Goal: Task Accomplishment & Management: Use online tool/utility

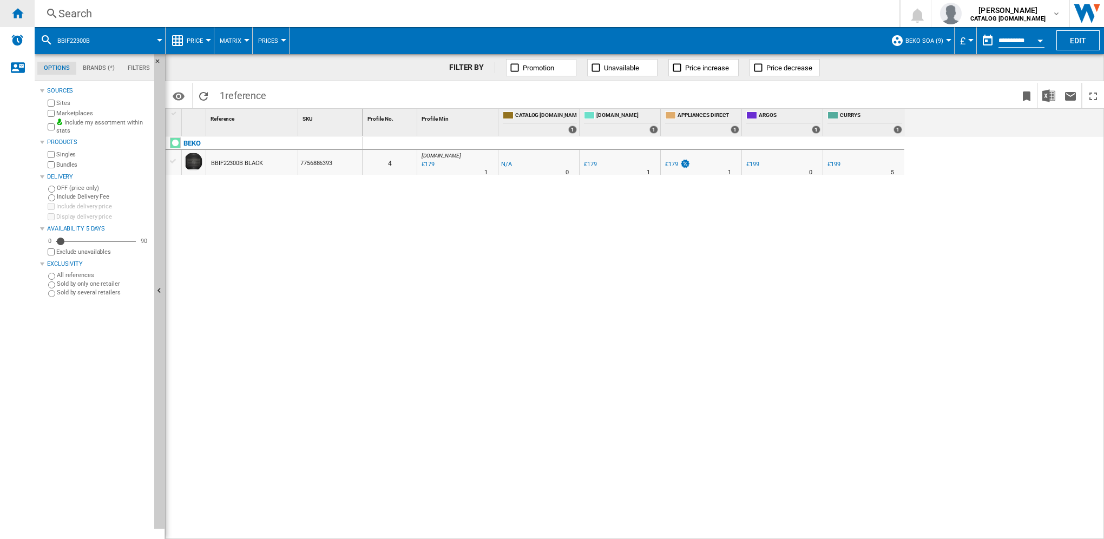
click at [13, 13] on ng-md-icon "Home" at bounding box center [17, 12] width 13 height 13
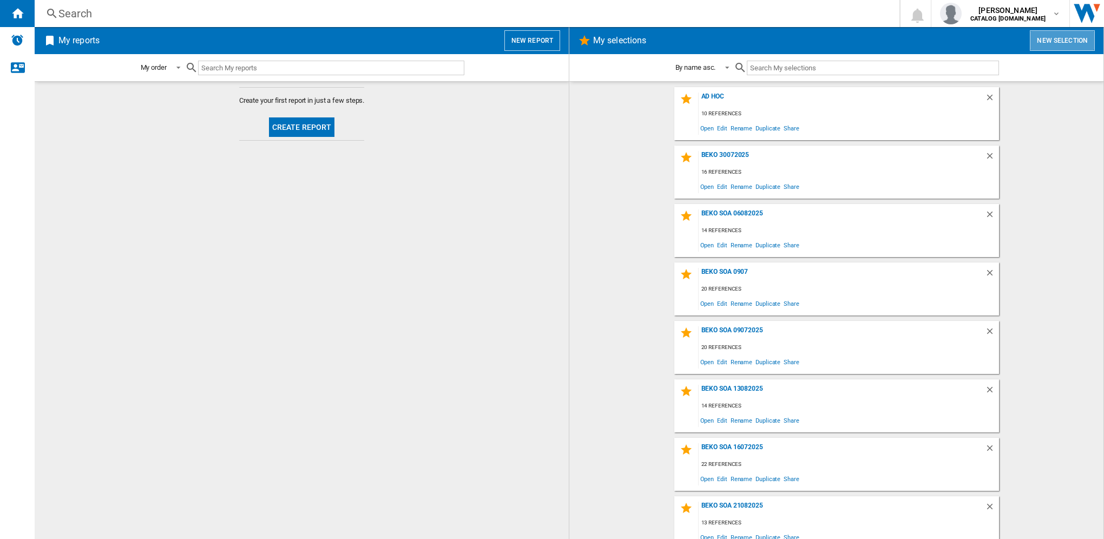
click at [1053, 35] on button "New selection" at bounding box center [1062, 40] width 65 height 21
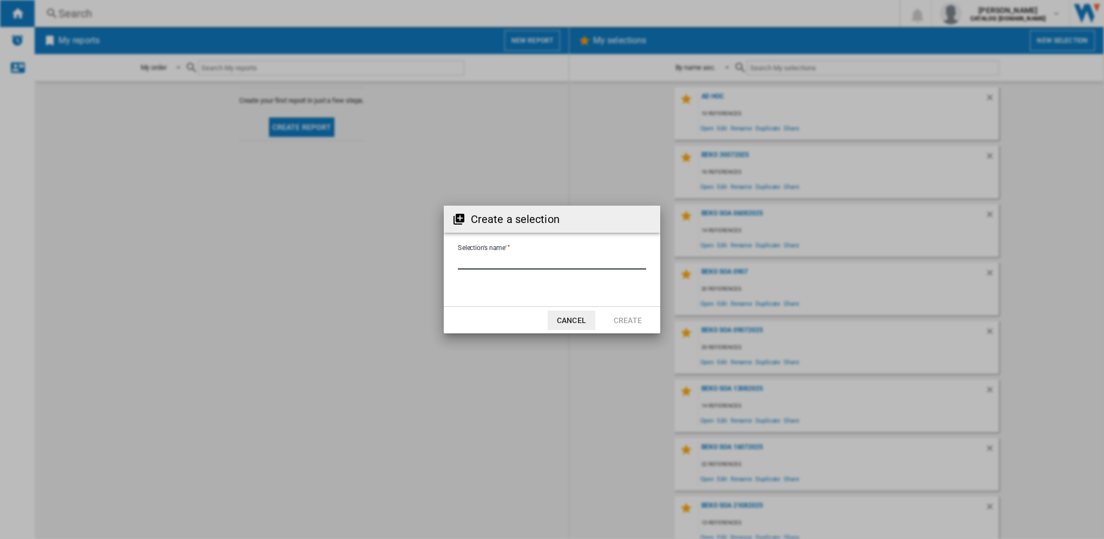
click at [470, 262] on input "Selection's name'" at bounding box center [552, 261] width 188 height 16
type input "**********"
click at [615, 322] on button "Create" at bounding box center [628, 320] width 48 height 19
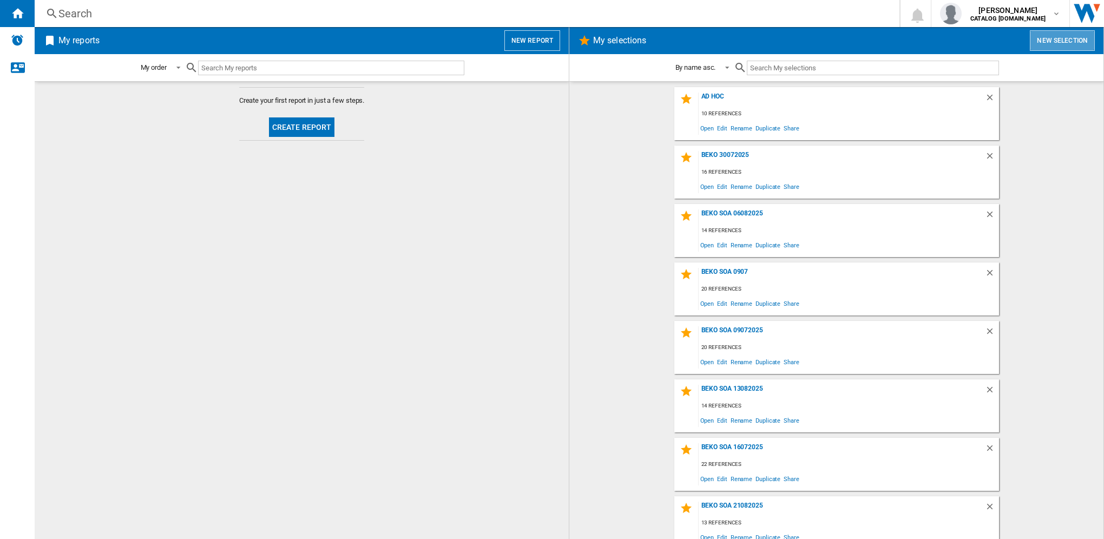
click at [1068, 40] on button "New selection" at bounding box center [1062, 40] width 65 height 21
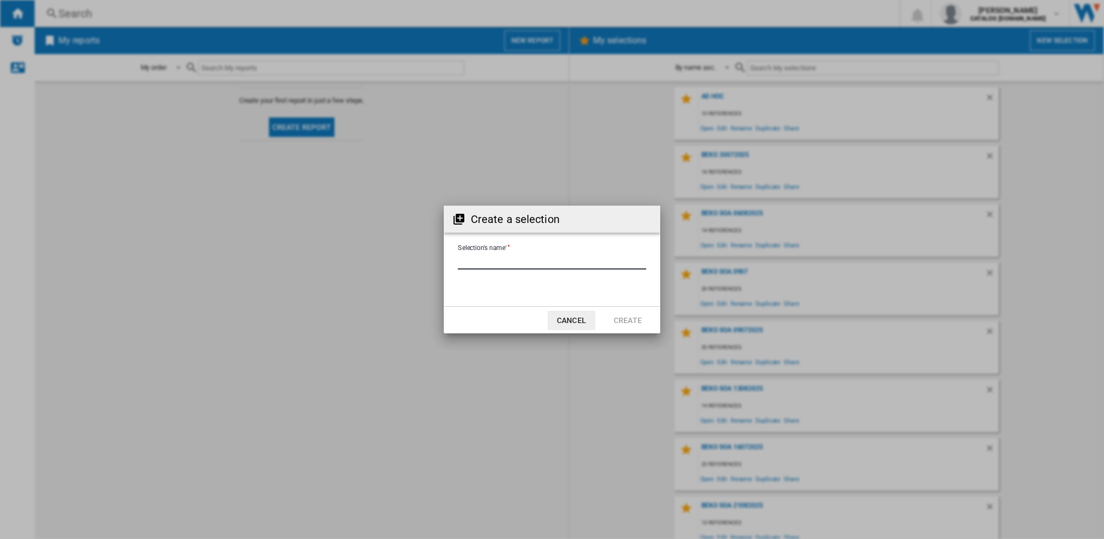
click at [552, 261] on input "Selection's name'" at bounding box center [552, 261] width 188 height 16
type input "**********"
click at [635, 323] on button "Create" at bounding box center [628, 320] width 48 height 19
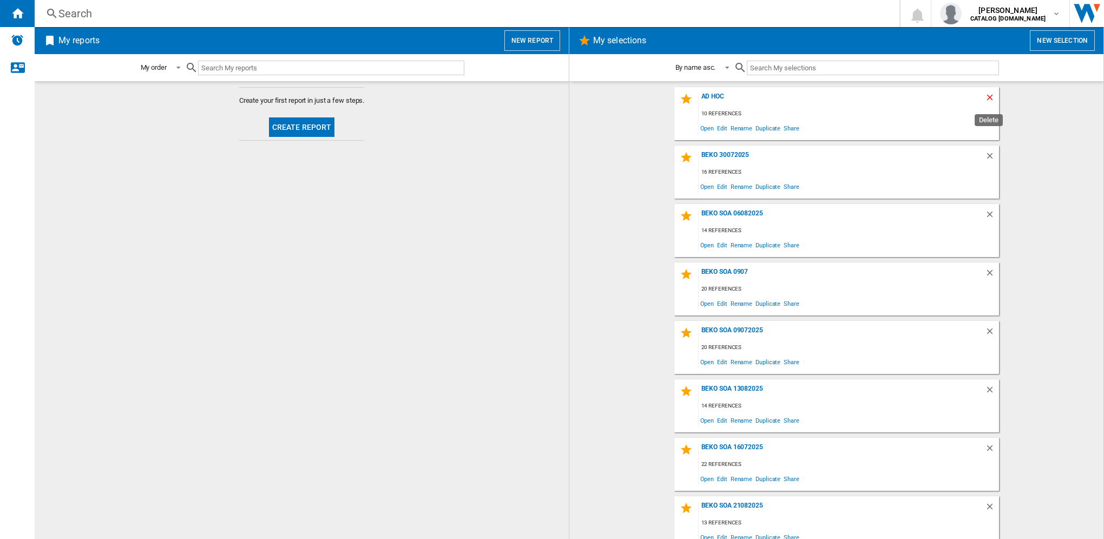
click at [987, 97] on ng-md-icon "Delete" at bounding box center [991, 99] width 13 height 13
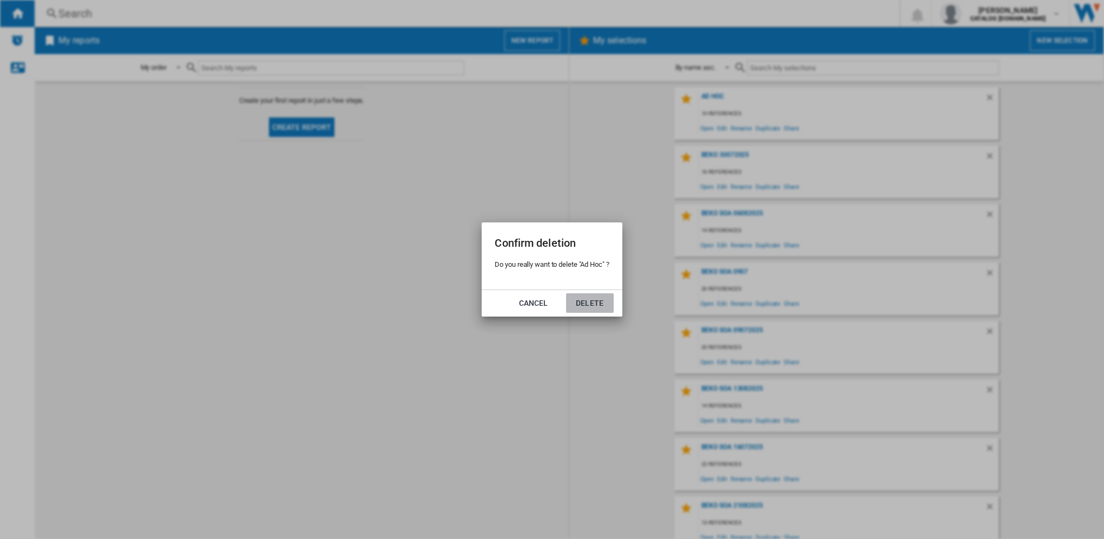
click at [596, 307] on button "Delete" at bounding box center [590, 302] width 48 height 19
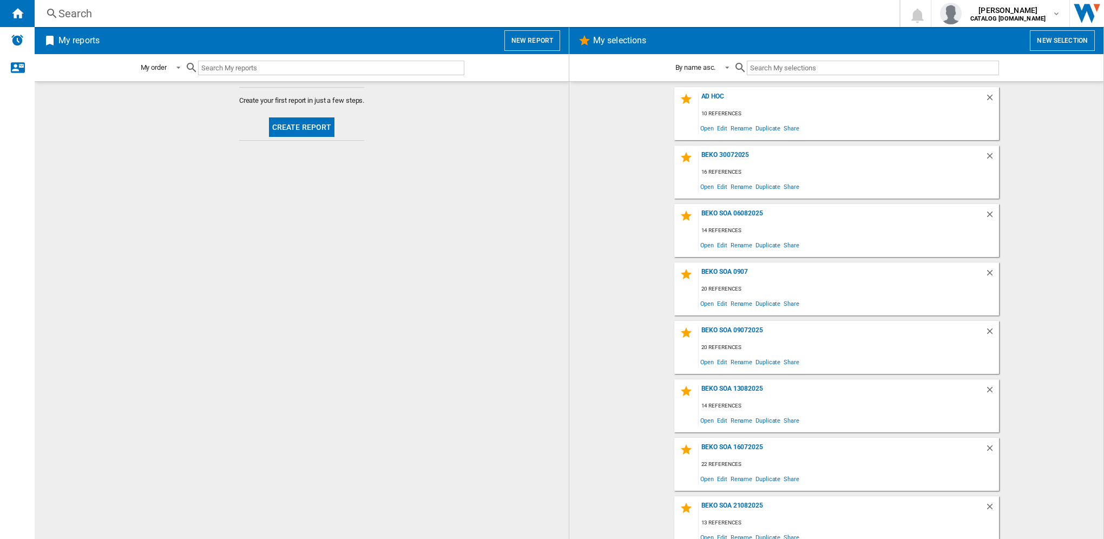
click at [1058, 43] on button "New selection" at bounding box center [1062, 40] width 65 height 21
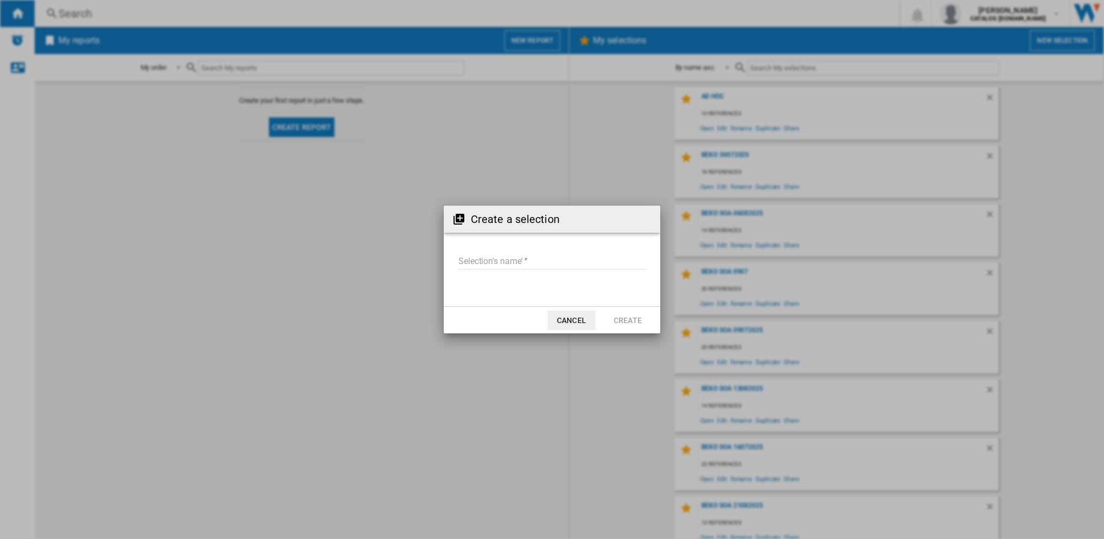
click at [535, 259] on input "Selection's name'" at bounding box center [552, 261] width 188 height 16
type input "**********"
click at [627, 324] on button "Create" at bounding box center [628, 320] width 48 height 19
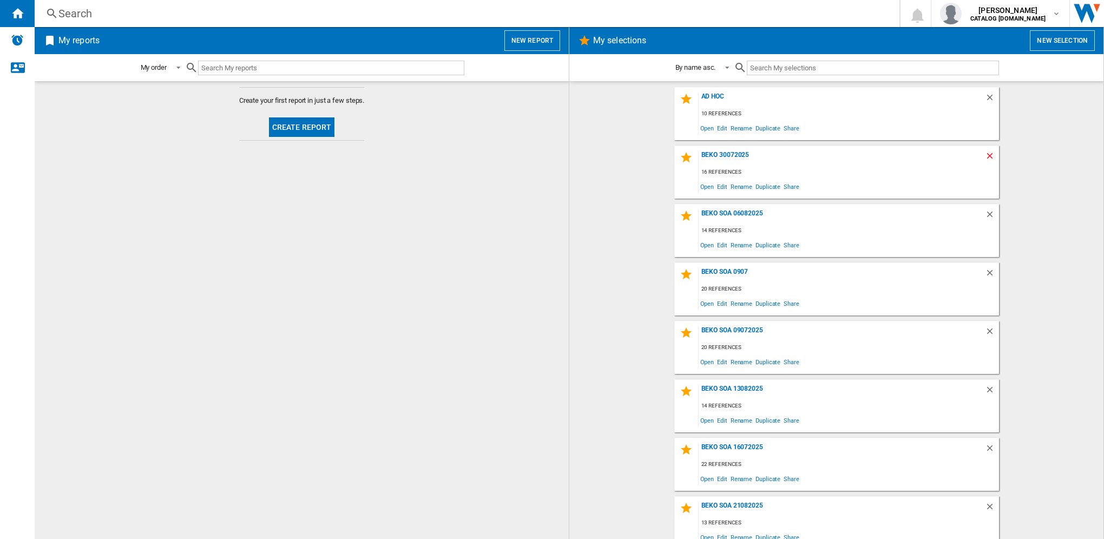
click at [986, 154] on ng-md-icon "Delete" at bounding box center [991, 157] width 13 height 13
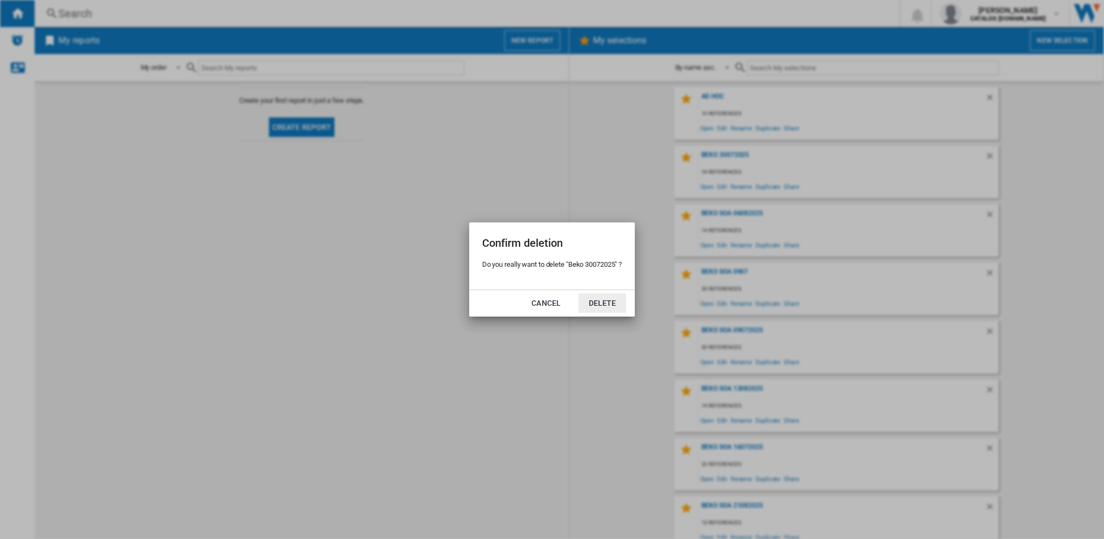
click at [595, 302] on button "Delete" at bounding box center [603, 302] width 48 height 19
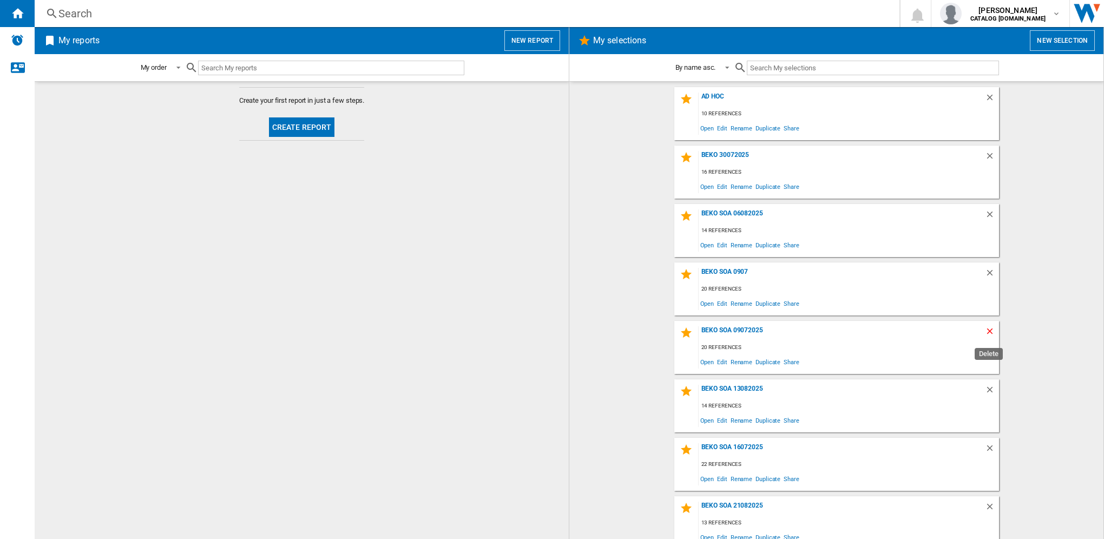
click at [989, 330] on ng-md-icon "Delete" at bounding box center [991, 332] width 13 height 13
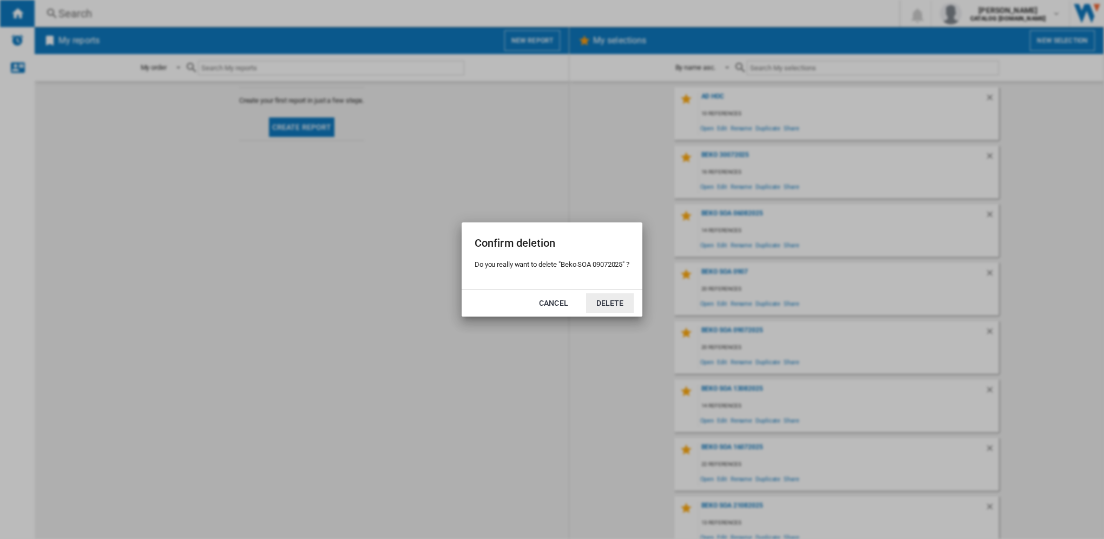
click at [616, 303] on button "Delete" at bounding box center [610, 302] width 48 height 19
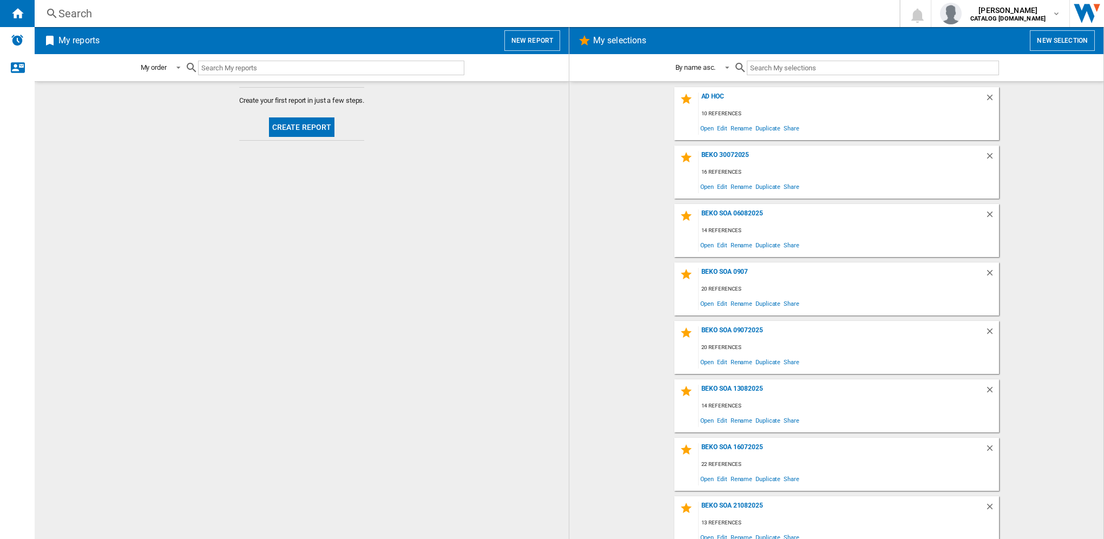
click at [769, 65] on input "text" at bounding box center [873, 68] width 252 height 15
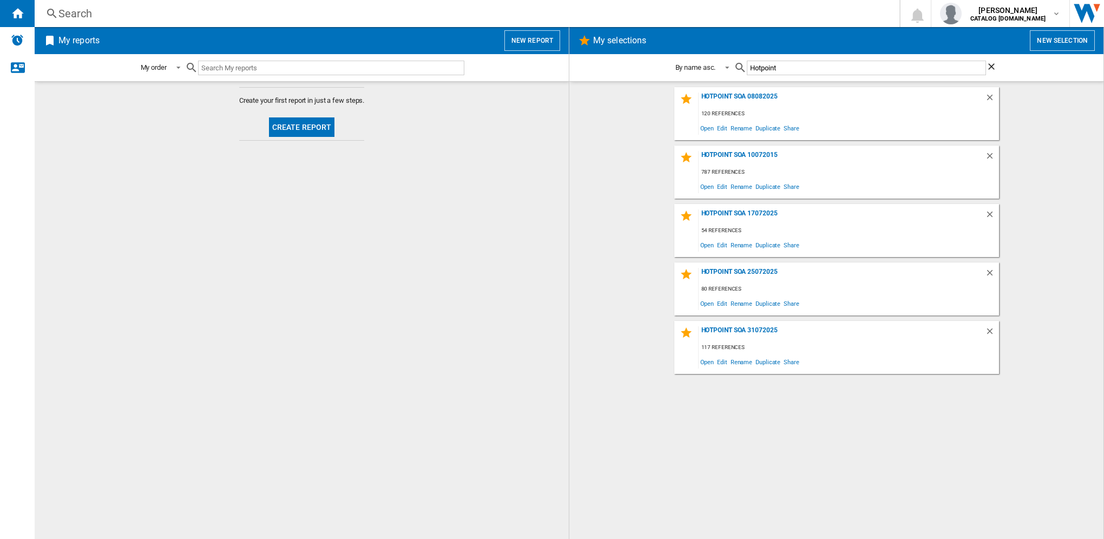
type input "Hotpoint"
click at [722, 188] on span "Edit" at bounding box center [723, 186] width 14 height 15
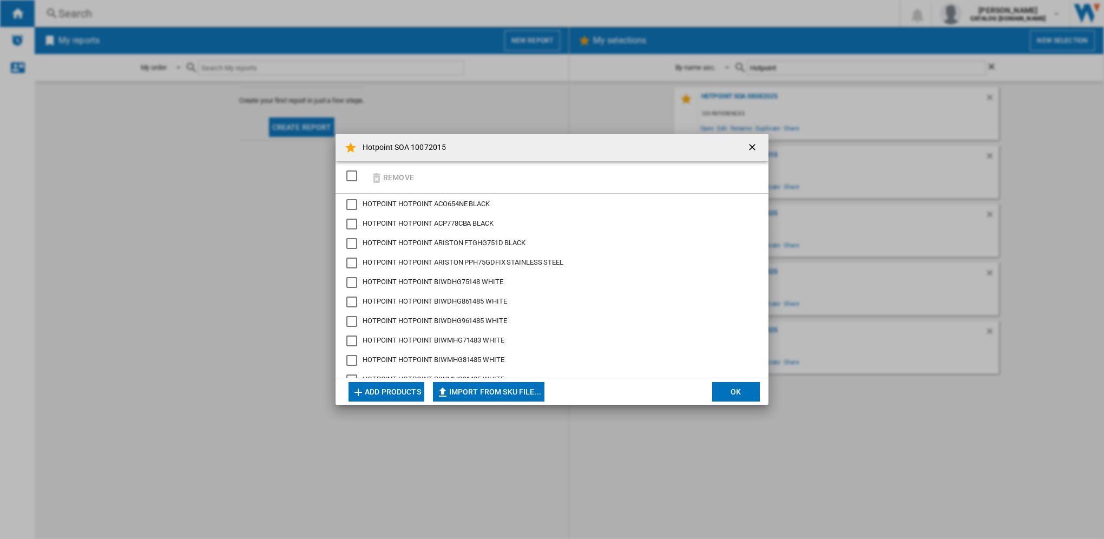
click at [352, 173] on div "SELECTIONS.EDITION_POPUP.SELECT_DESELECT" at bounding box center [351, 175] width 11 height 11
click at [740, 390] on button "OK" at bounding box center [736, 391] width 48 height 19
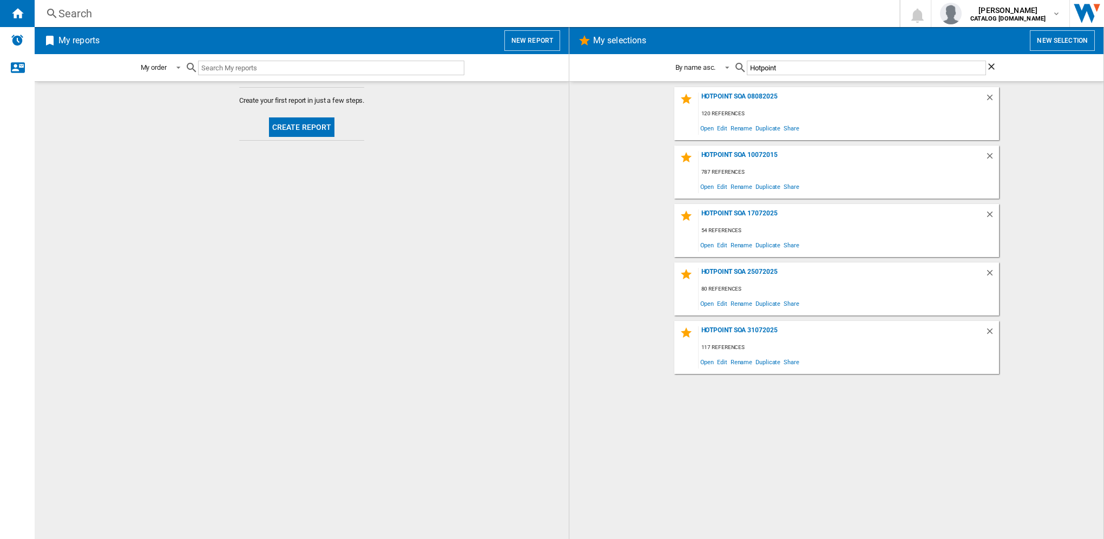
click at [745, 411] on div "Hotpoint SOA 08082025 120 references Open Edit Rename Duplicate Share Hotpoint …" at bounding box center [836, 310] width 513 height 447
click at [707, 186] on span "Open" at bounding box center [707, 186] width 17 height 15
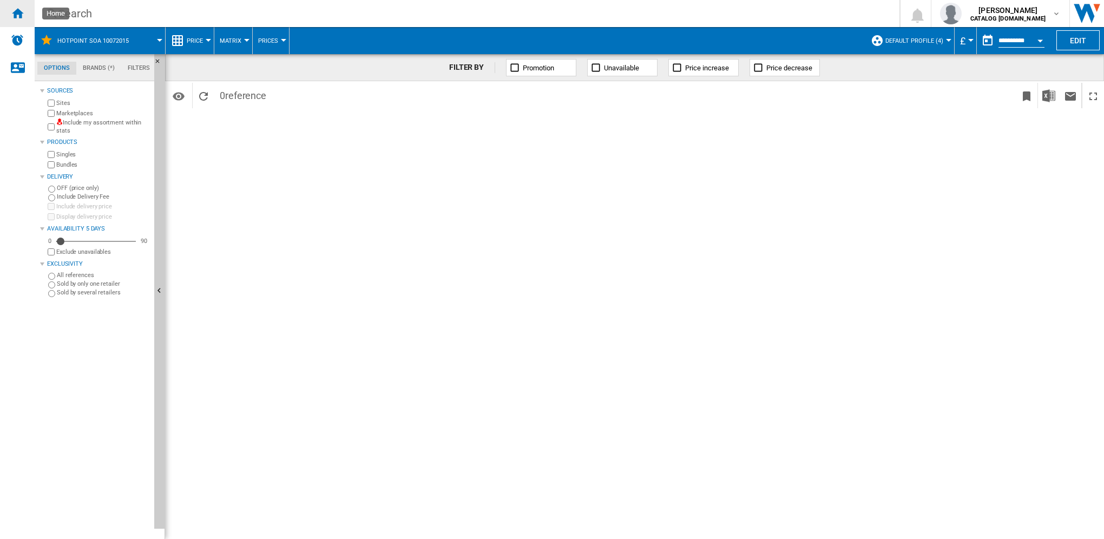
click at [19, 10] on ng-md-icon "Home" at bounding box center [17, 12] width 13 height 13
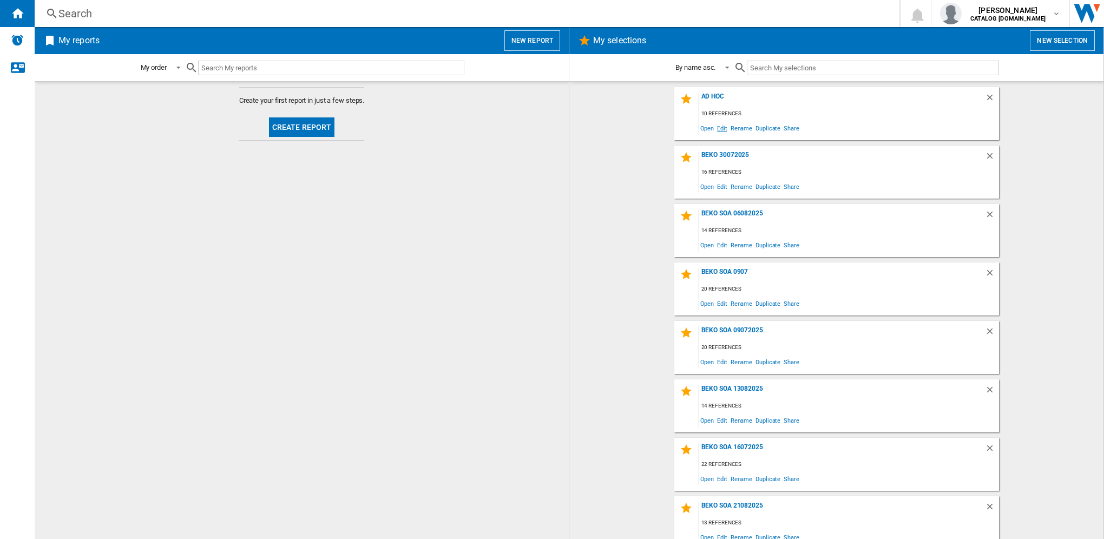
click at [719, 127] on span "Edit" at bounding box center [723, 128] width 14 height 15
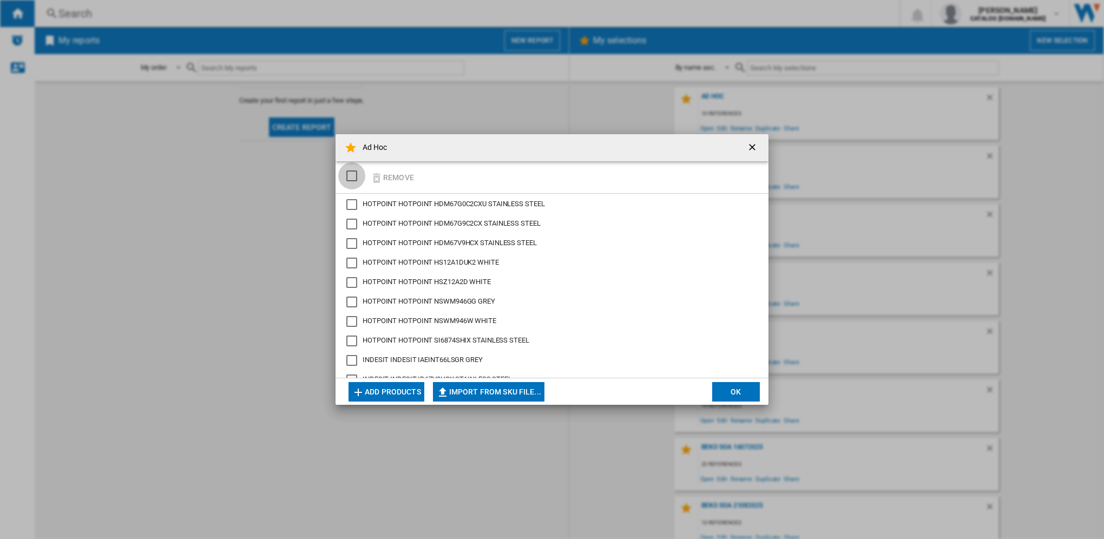
click at [351, 174] on div "SELECTIONS.EDITION_POPUP.SELECT_DESELECT" at bounding box center [351, 175] width 11 height 11
click at [398, 174] on button "Remove" at bounding box center [392, 177] width 50 height 25
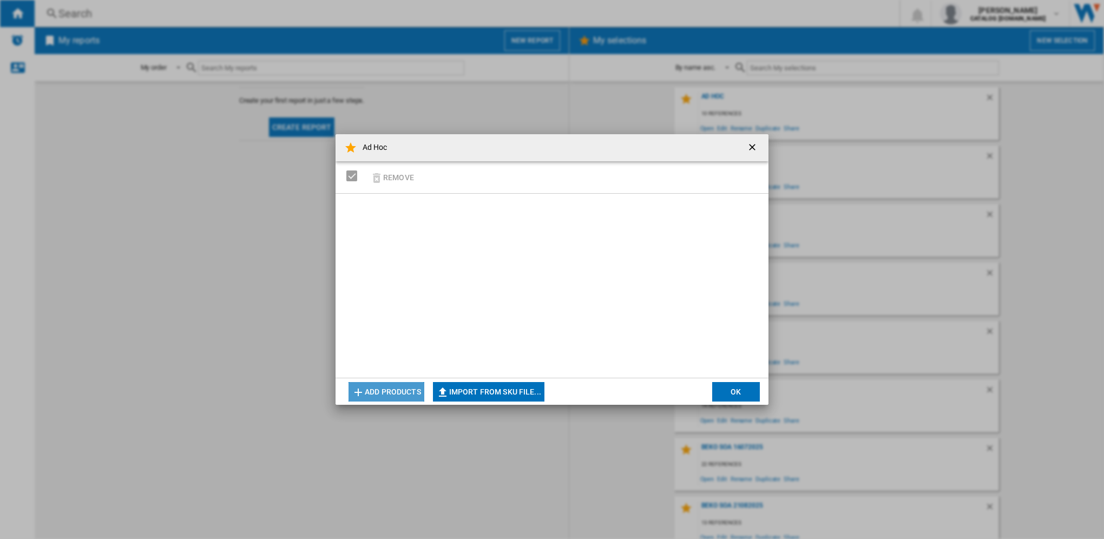
click at [385, 393] on button "Add products" at bounding box center [387, 391] width 76 height 19
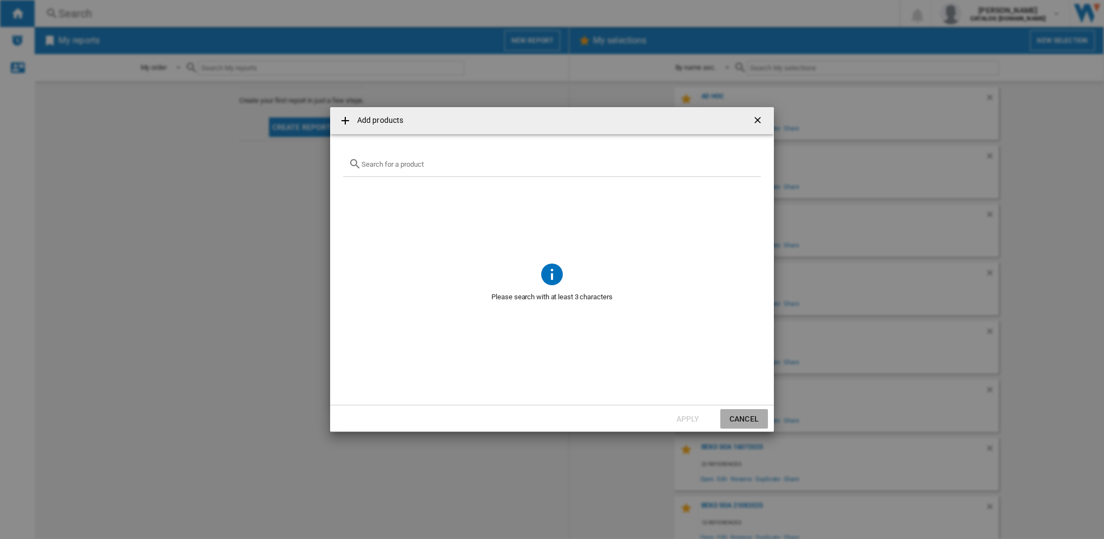
click at [747, 419] on button "Cancel" at bounding box center [744, 418] width 48 height 19
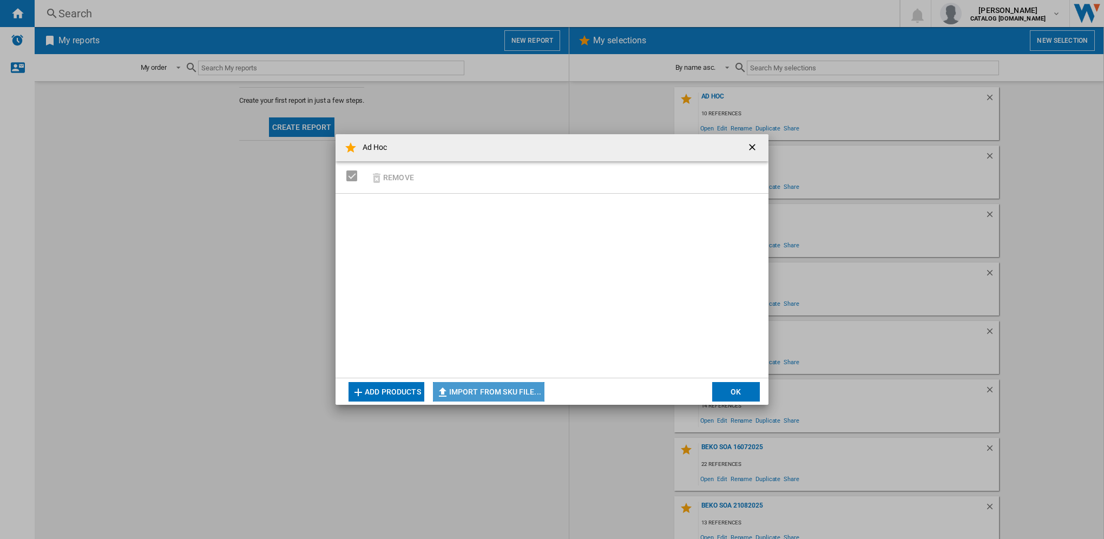
click at [508, 388] on button "Import from SKU file..." at bounding box center [488, 391] width 111 height 19
type input "**********"
click at [750, 146] on ng-md-icon "getI18NText('BUTTONS.CLOSE_DIALOG')" at bounding box center [753, 148] width 13 height 13
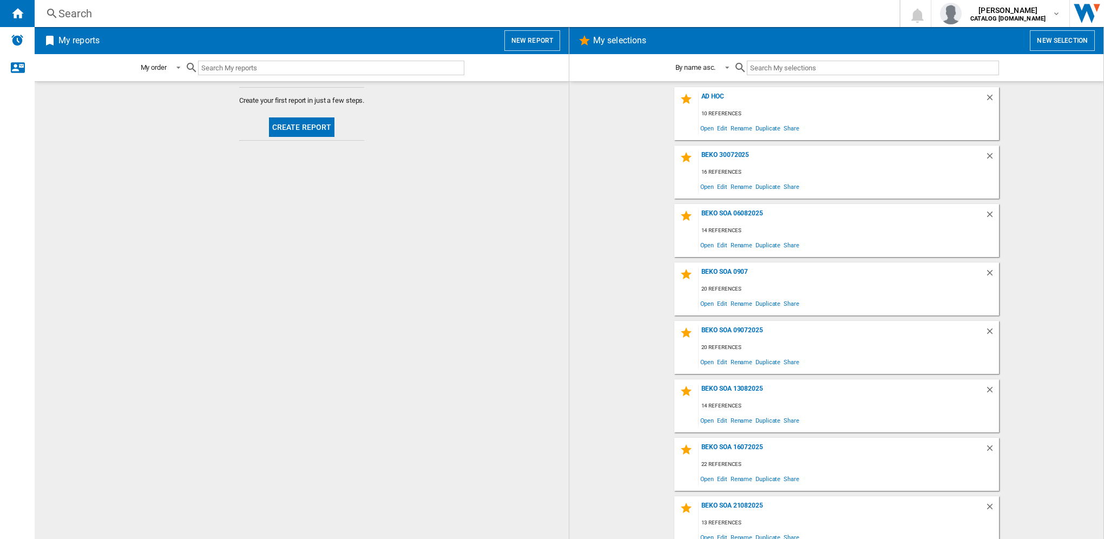
click at [1066, 41] on button "New selection" at bounding box center [1062, 40] width 65 height 21
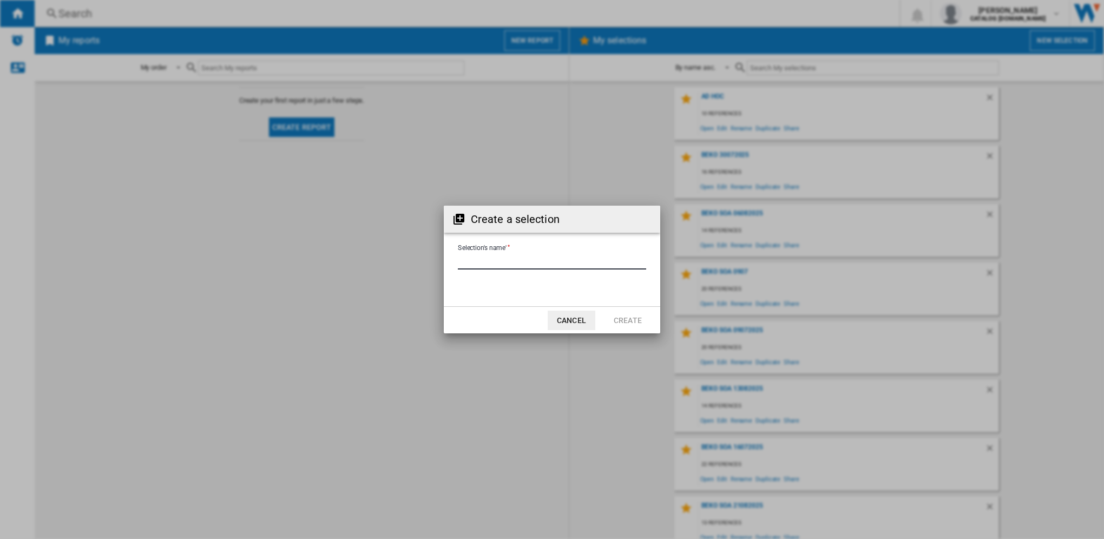
click at [569, 268] on input "Selection's name'" at bounding box center [552, 261] width 188 height 16
type input "**********"
click at [624, 316] on button "Create" at bounding box center [628, 320] width 48 height 19
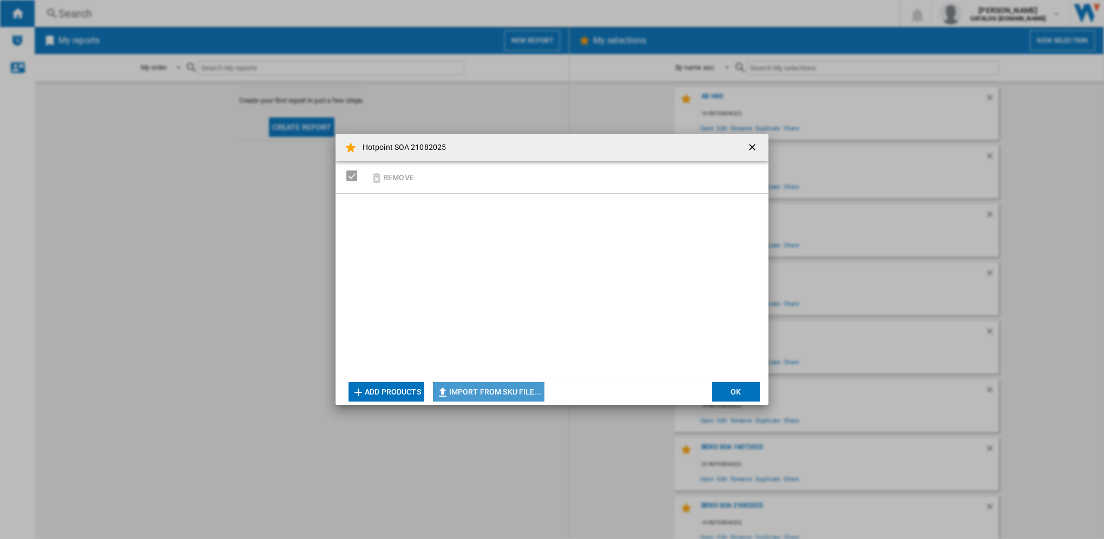
click at [497, 391] on button "Import from SKU file..." at bounding box center [488, 391] width 111 height 19
type input "**********"
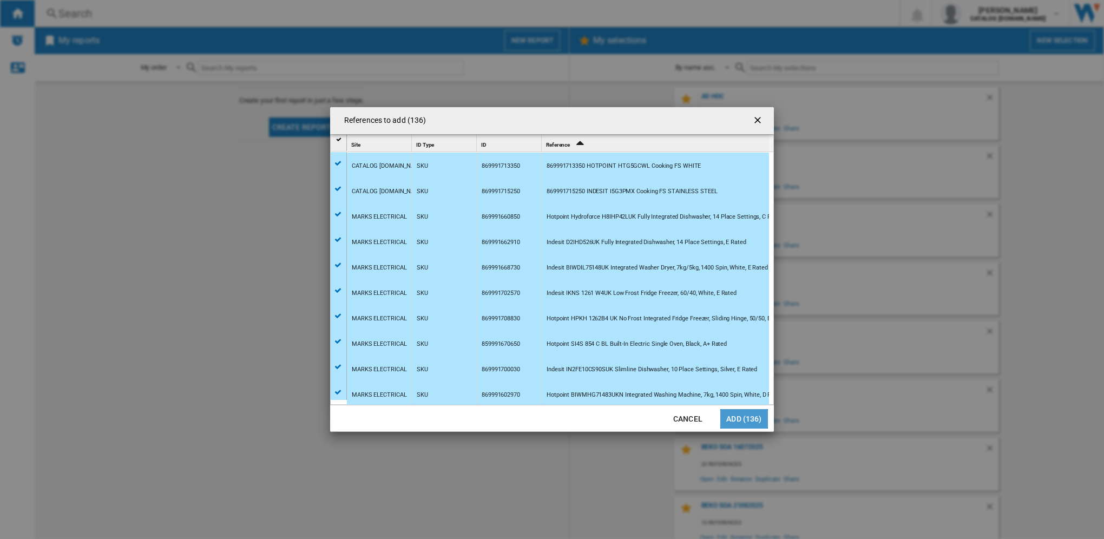
click at [745, 421] on button "Add (136)" at bounding box center [744, 418] width 48 height 19
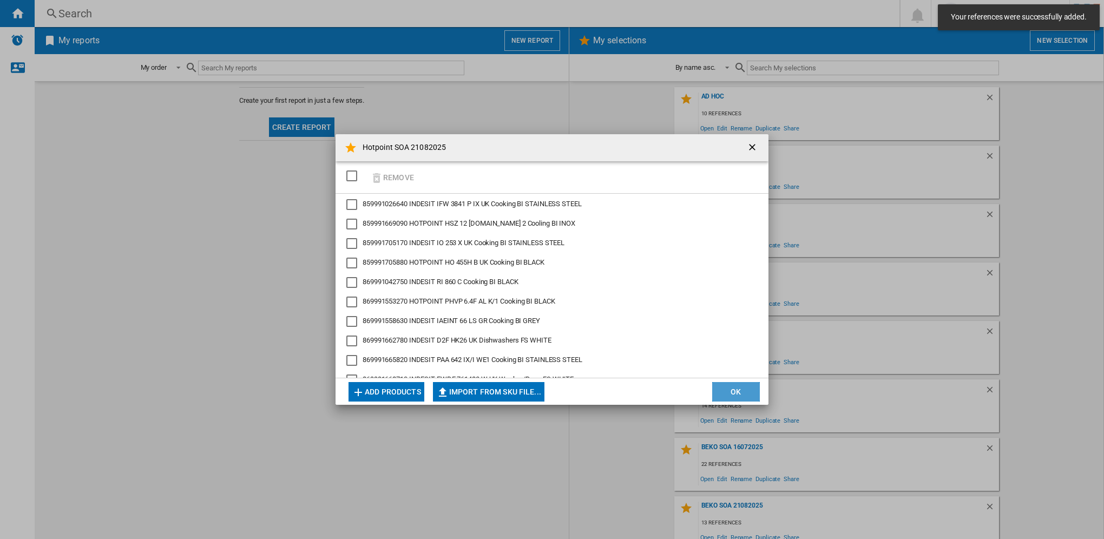
click at [740, 396] on button "OK" at bounding box center [736, 391] width 48 height 19
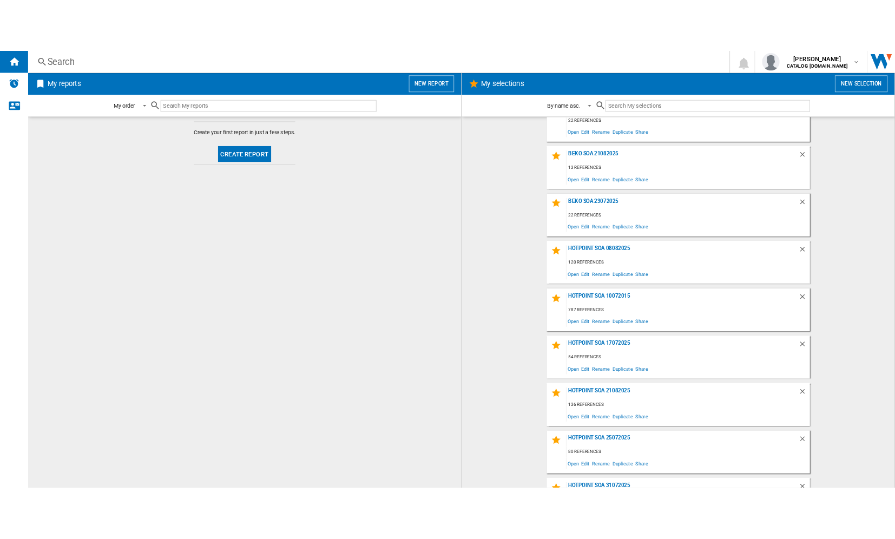
scroll to position [419, 0]
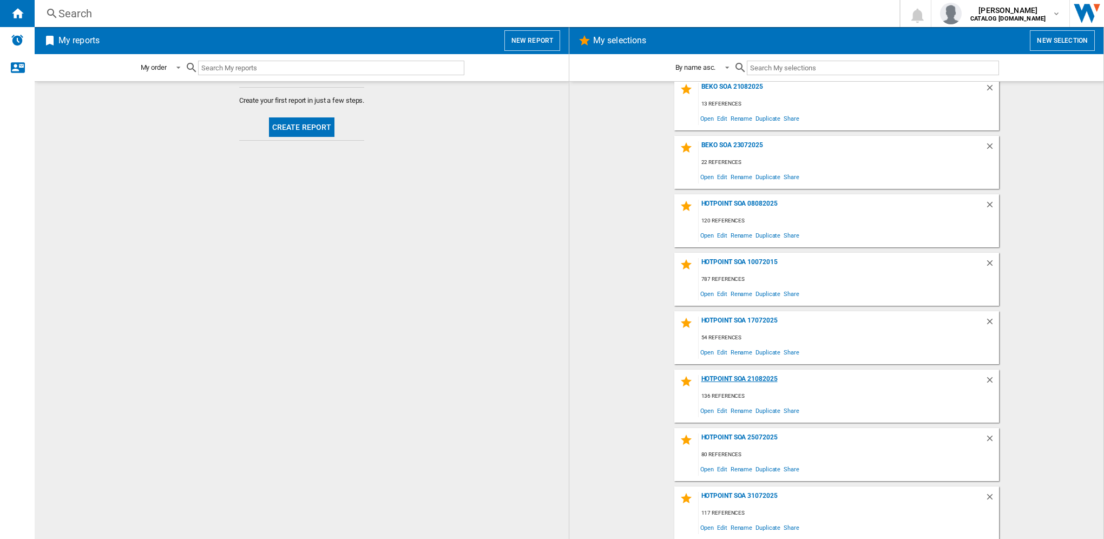
click at [734, 379] on div "Hotpoint SOA 21082025" at bounding box center [842, 382] width 286 height 15
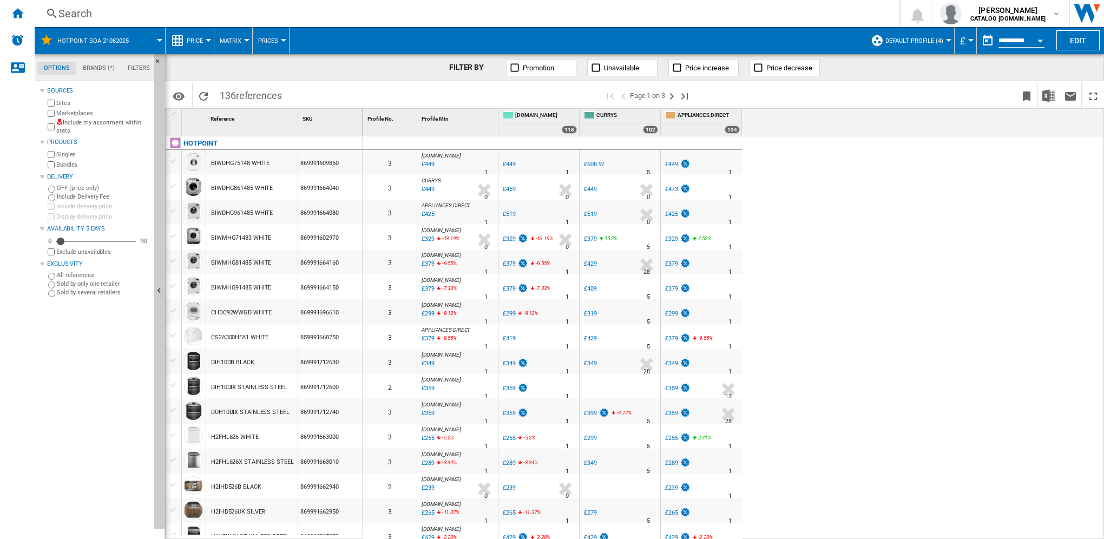
click at [934, 40] on span "Default profile (4)" at bounding box center [914, 40] width 58 height 7
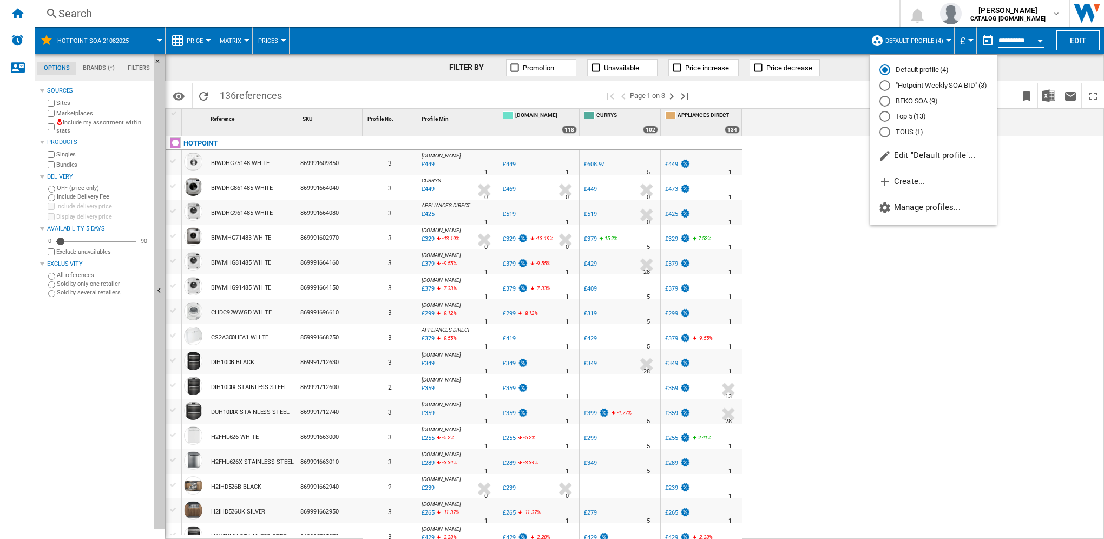
click at [943, 85] on md-radio-button ""Hotpoint Weekly SOA BID" (3)" at bounding box center [934, 86] width 108 height 10
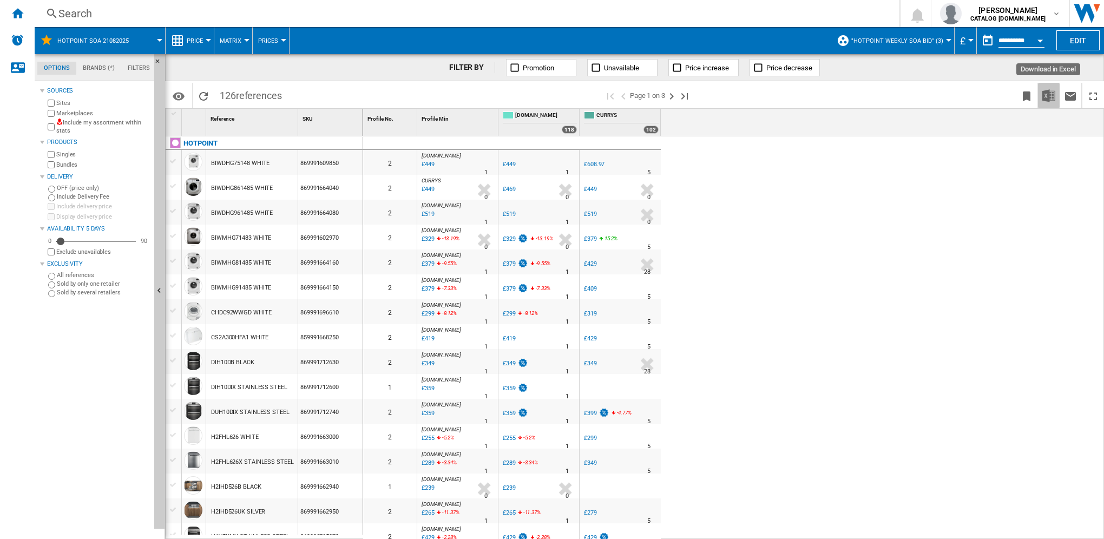
click at [1050, 95] on img "Download in Excel" at bounding box center [1048, 95] width 13 height 13
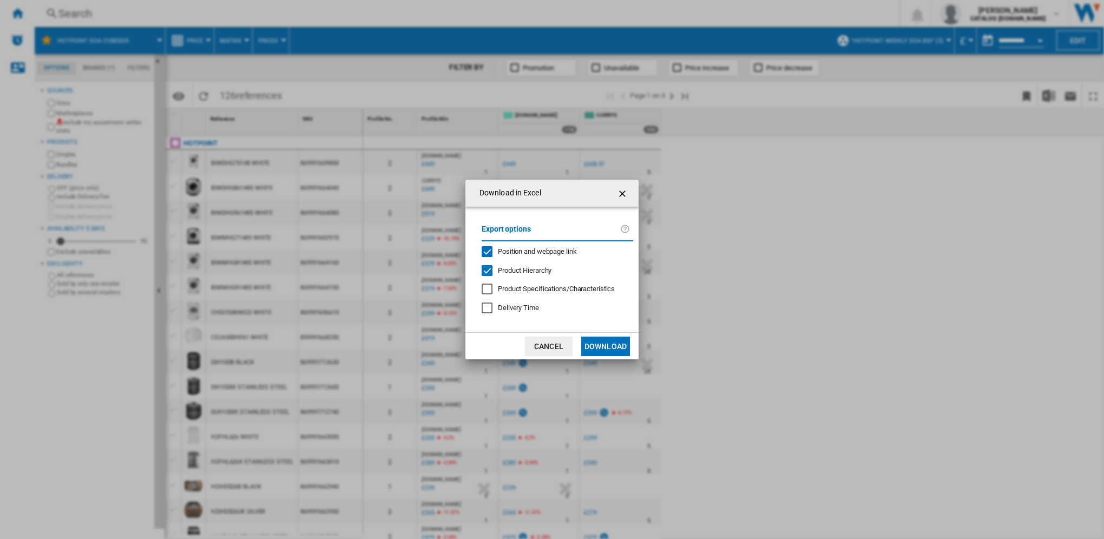
click at [603, 343] on button "Download" at bounding box center [605, 346] width 49 height 19
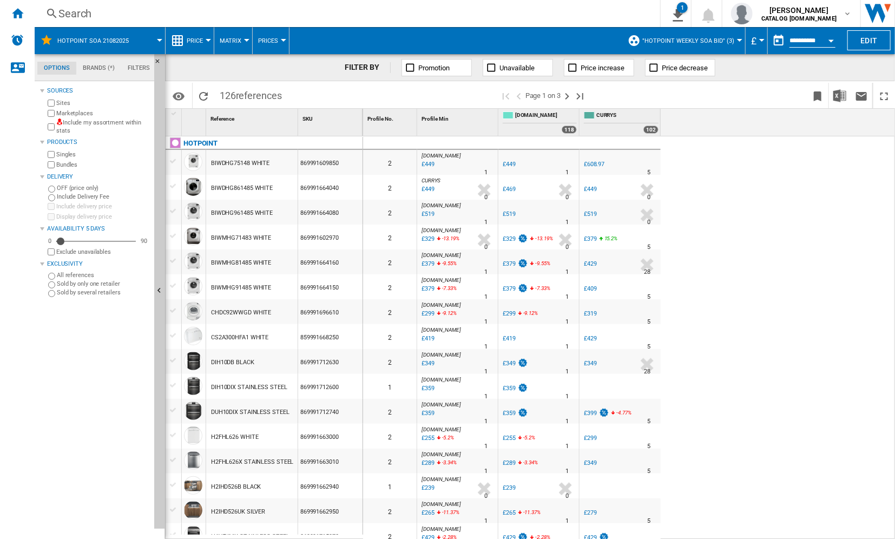
click at [111, 15] on div "Search" at bounding box center [345, 13] width 574 height 15
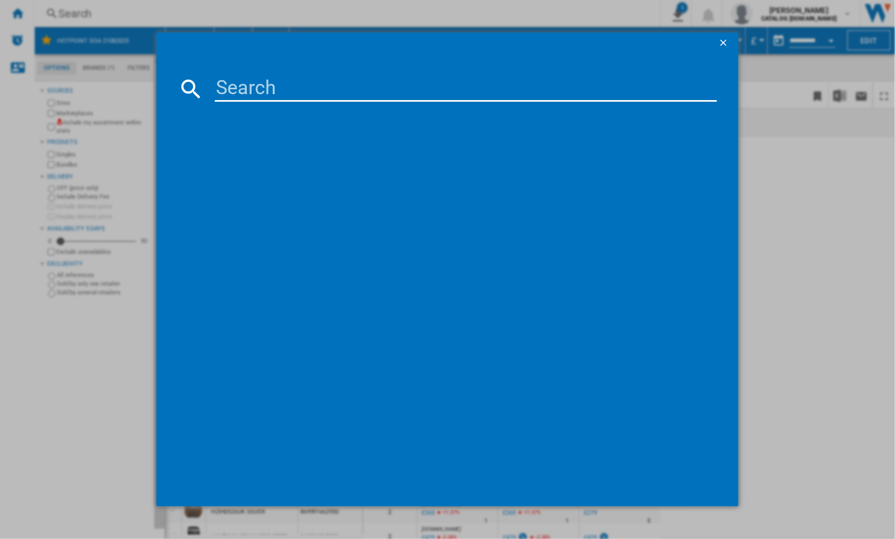
paste input "ID67V9HCX"
type input "ID67V9HCX"
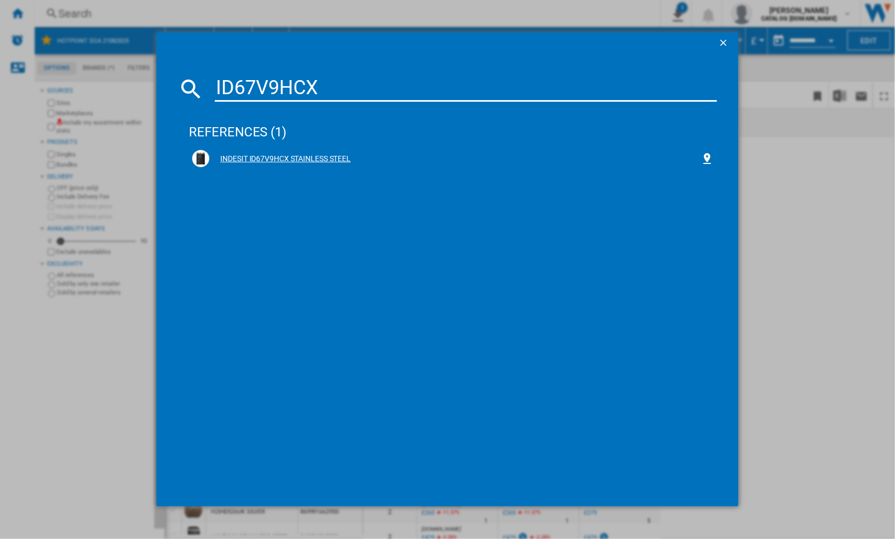
click at [281, 158] on div "INDESIT ID67V9HCX STAINLESS STEEL" at bounding box center [454, 159] width 491 height 11
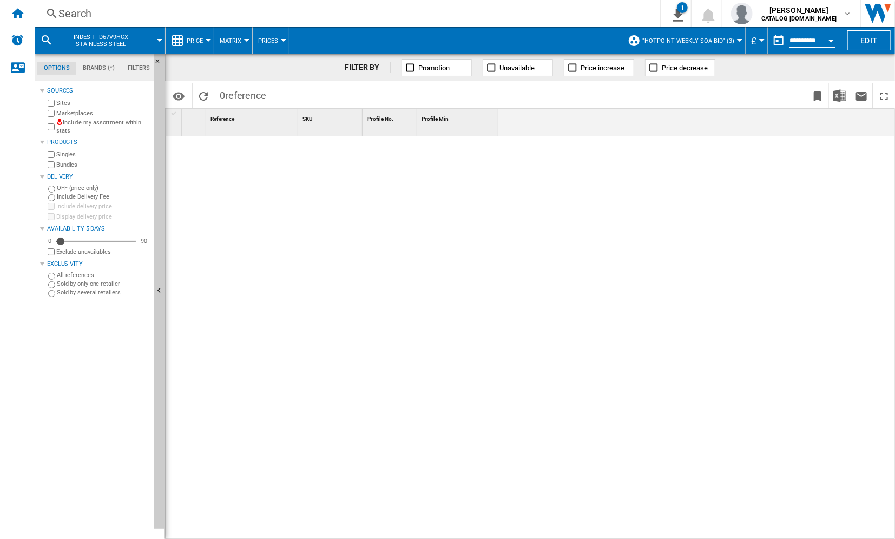
click at [725, 41] on span ""Hotpoint Weekly SOA BID" (3)" at bounding box center [688, 40] width 92 height 7
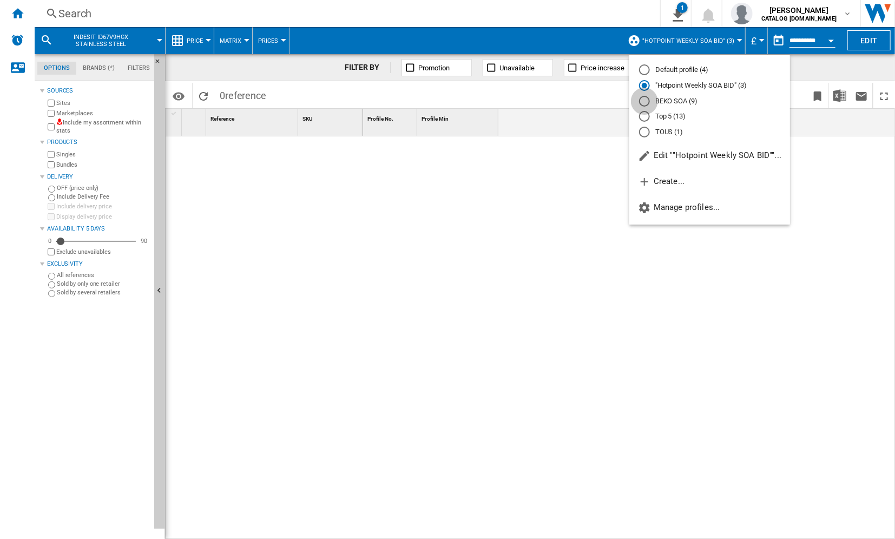
click at [643, 99] on div "BEKO SOA (9)" at bounding box center [644, 101] width 11 height 11
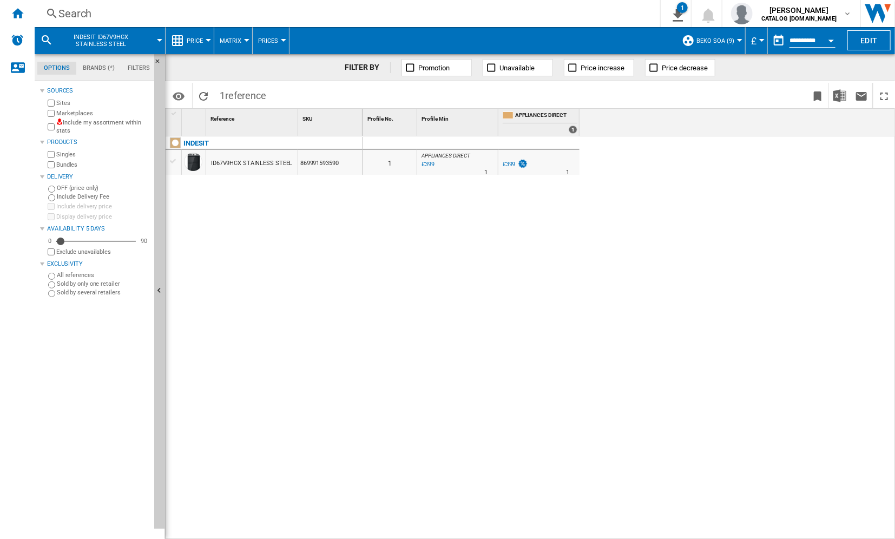
click at [63, 14] on div "Search" at bounding box center [345, 13] width 574 height 15
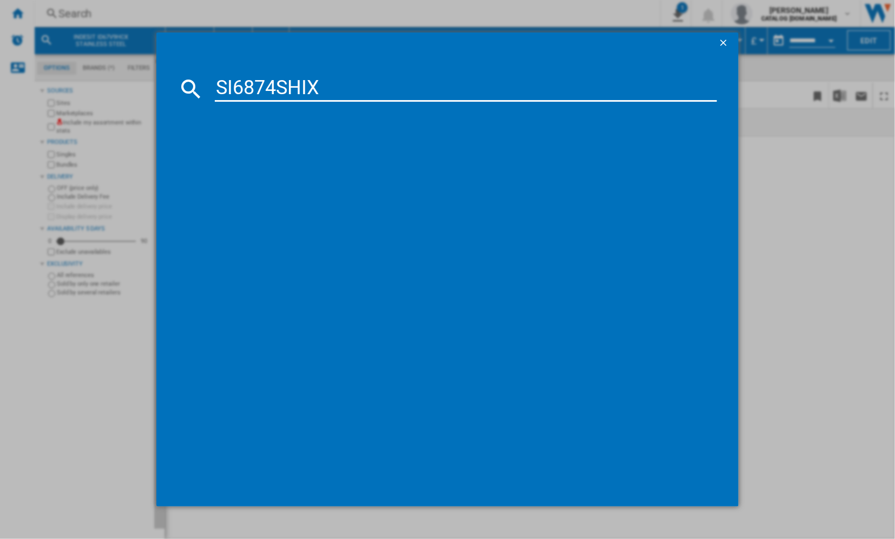
type input "SI6874SHIX"
click at [287, 160] on div "HOTPOINT SI6874SHIX STAINLESS STEEL" at bounding box center [454, 159] width 491 height 11
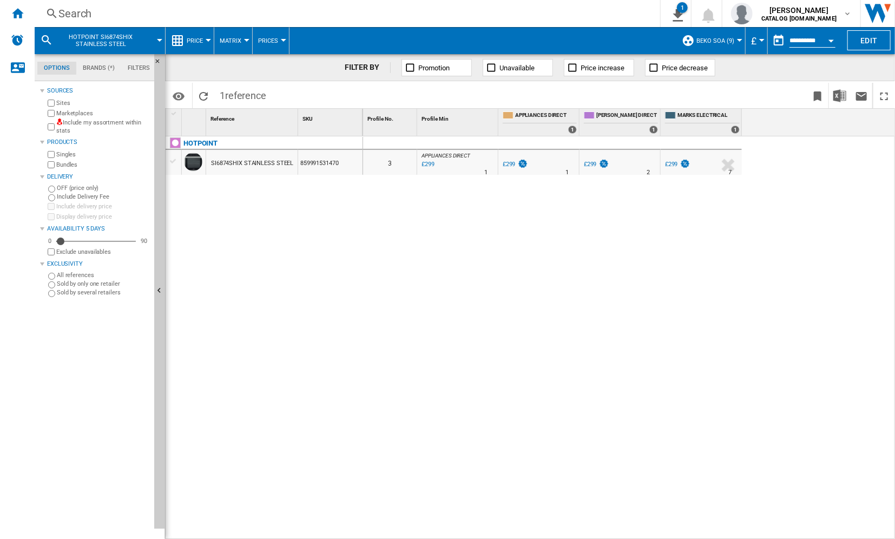
click at [67, 15] on div "Search" at bounding box center [345, 13] width 574 height 15
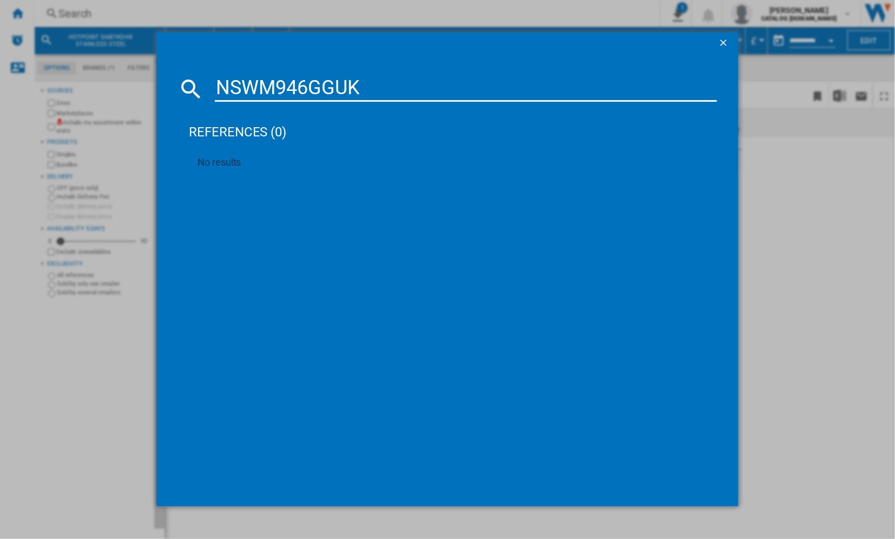
drag, startPoint x: 394, startPoint y: 82, endPoint x: 160, endPoint y: 84, distance: 234.4
click at [160, 84] on md-dialog-content "NSWM946GGUK references (0) No results" at bounding box center [447, 280] width 582 height 452
paste input "HDM67G0C2CX"
type input "HDM67G0C2CX"
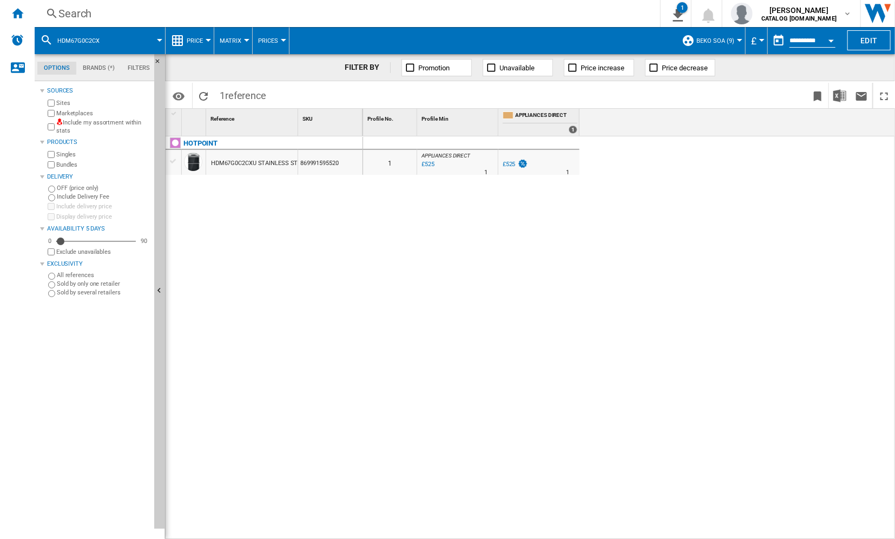
drag, startPoint x: 99, startPoint y: 13, endPoint x: 67, endPoint y: 8, distance: 31.9
click at [67, 8] on div "Search" at bounding box center [345, 13] width 574 height 15
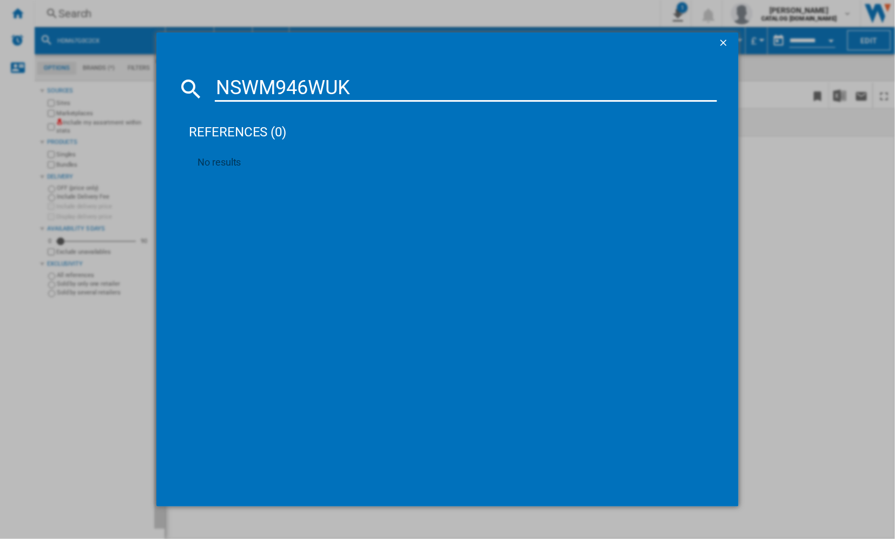
drag, startPoint x: 370, startPoint y: 81, endPoint x: 222, endPoint y: 87, distance: 147.9
click at [222, 87] on input "NSWM946WUK" at bounding box center [466, 89] width 502 height 26
paste input "IFW3841PIX"
type input "IFW3841PIX"
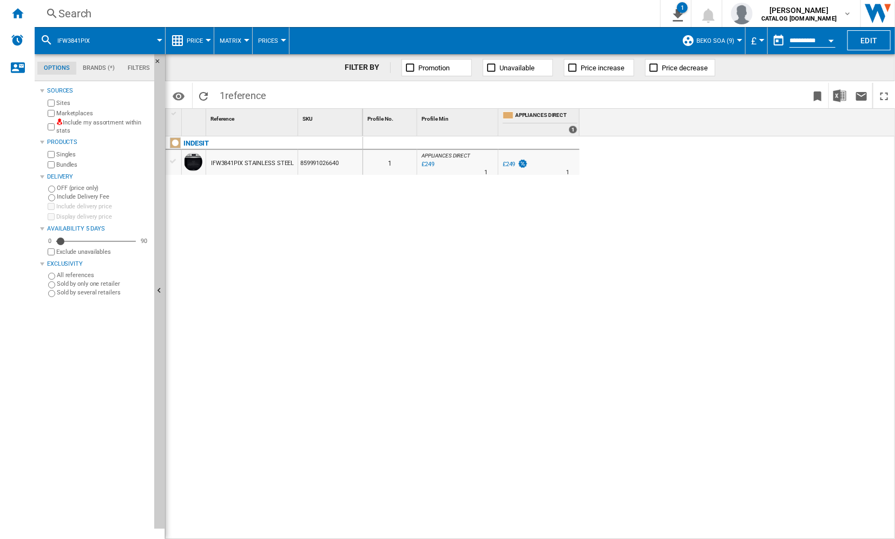
click at [80, 8] on div "Search" at bounding box center [345, 13] width 574 height 15
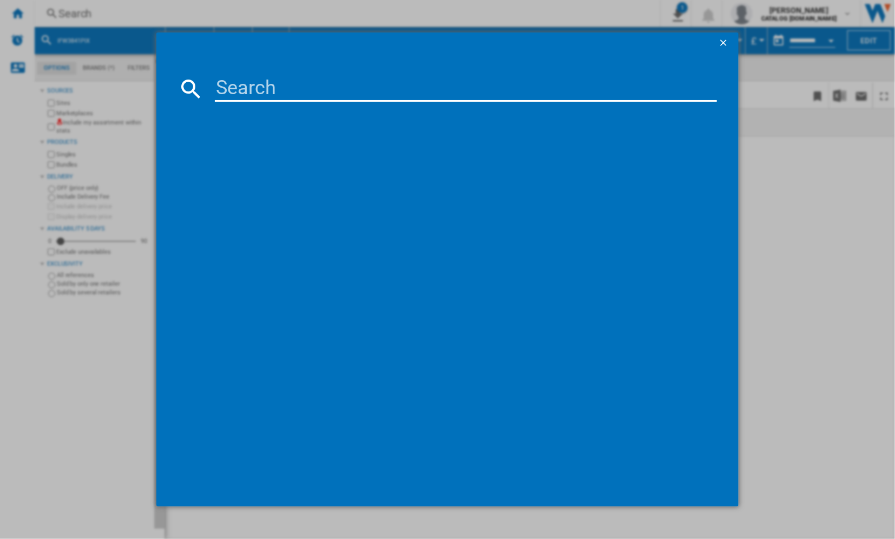
type input "IT60V9KMB"
